Goal: Check status: Check status

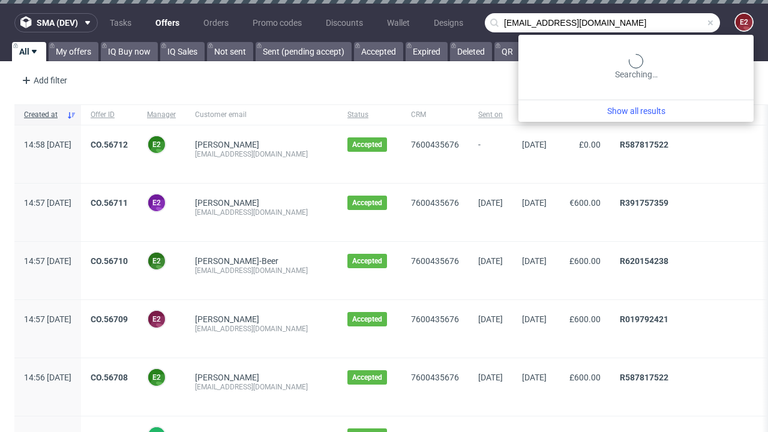
type input "[EMAIL_ADDRESS][DOMAIN_NAME]"
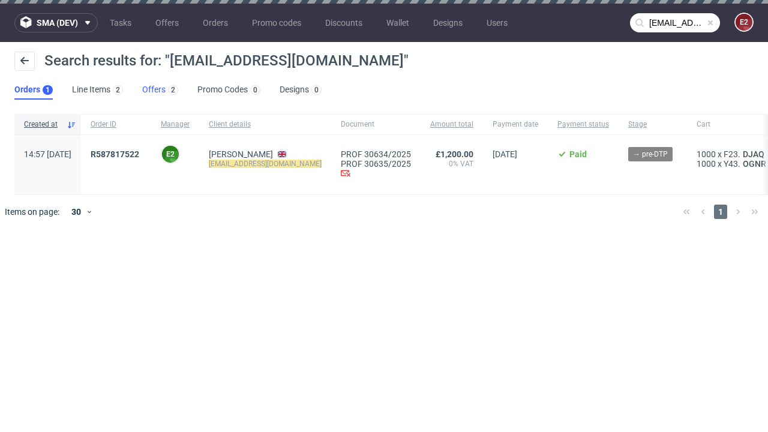
click at [160, 90] on link "Offers 2" at bounding box center [160, 89] width 36 height 19
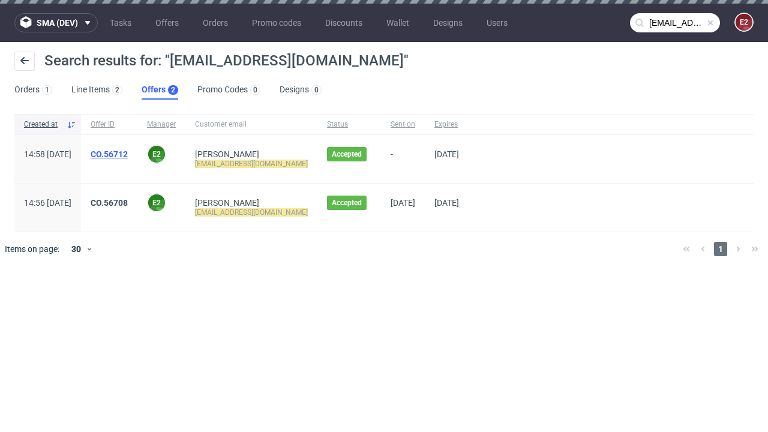
click at [128, 154] on link "CO.56712" at bounding box center [109, 154] width 37 height 10
